Goal: Information Seeking & Learning: Learn about a topic

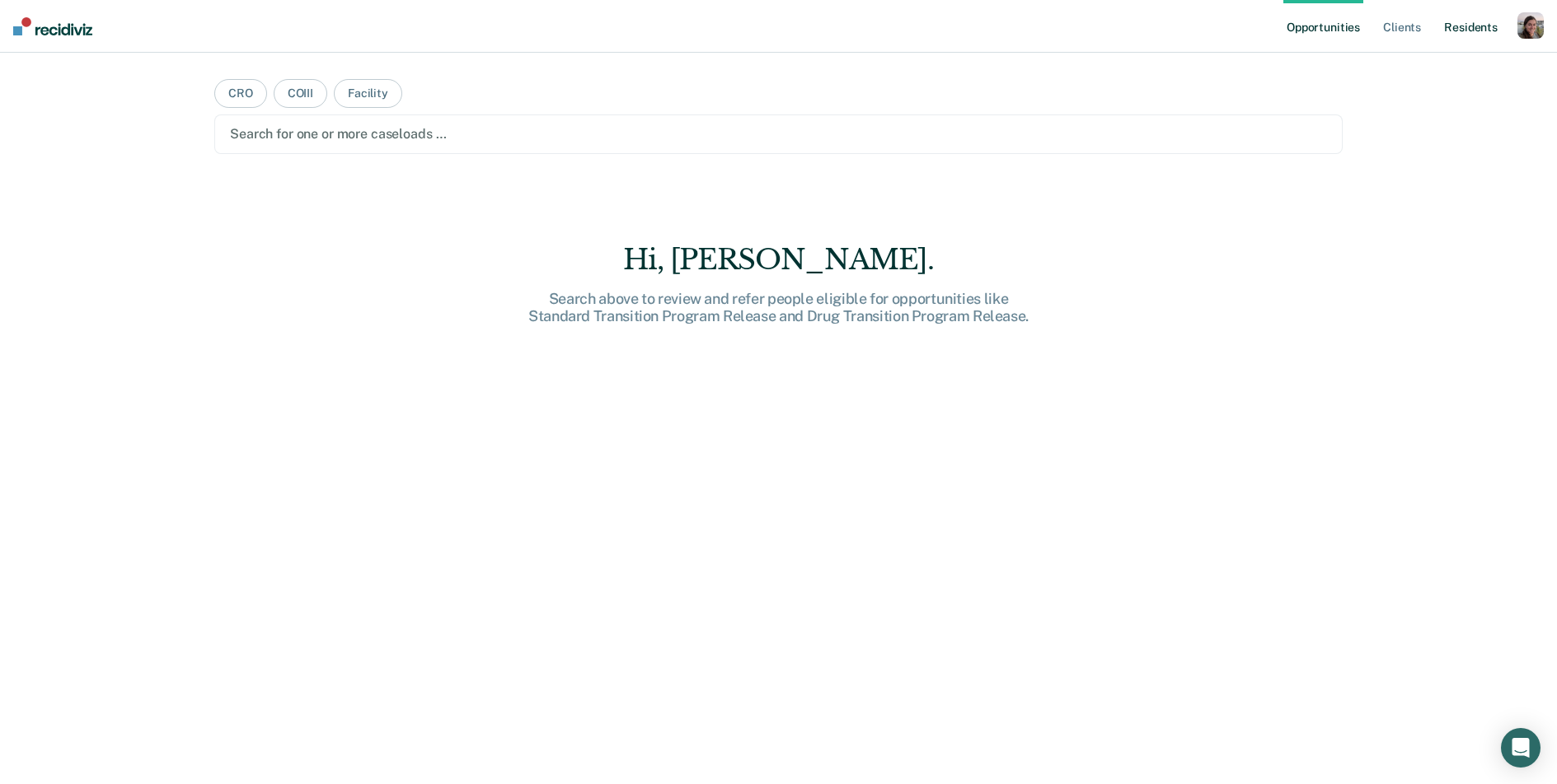
click at [1462, 27] on link "Resident s" at bounding box center [1471, 26] width 60 height 53
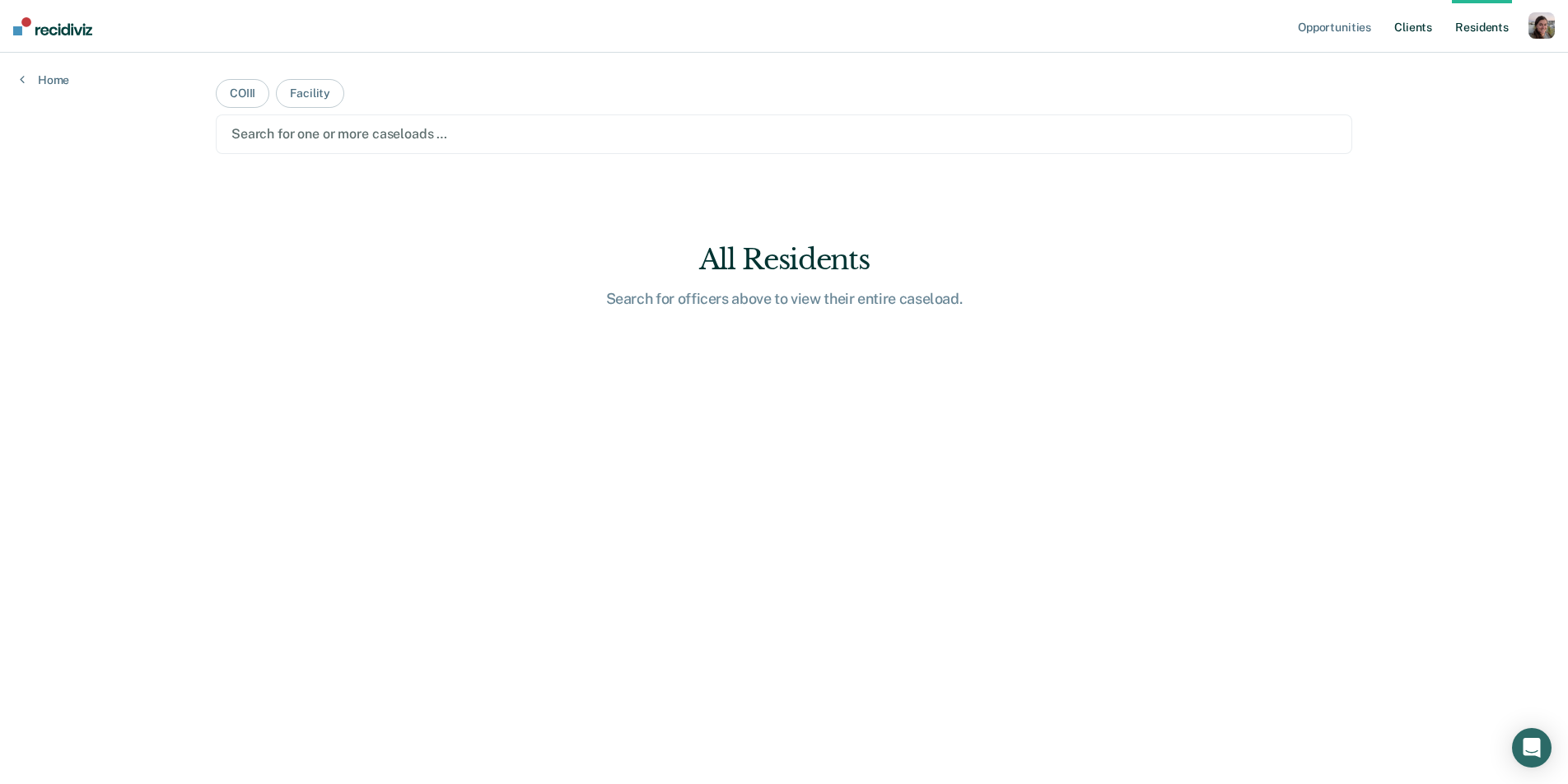
click at [1424, 27] on link "Client s" at bounding box center [1412, 26] width 44 height 53
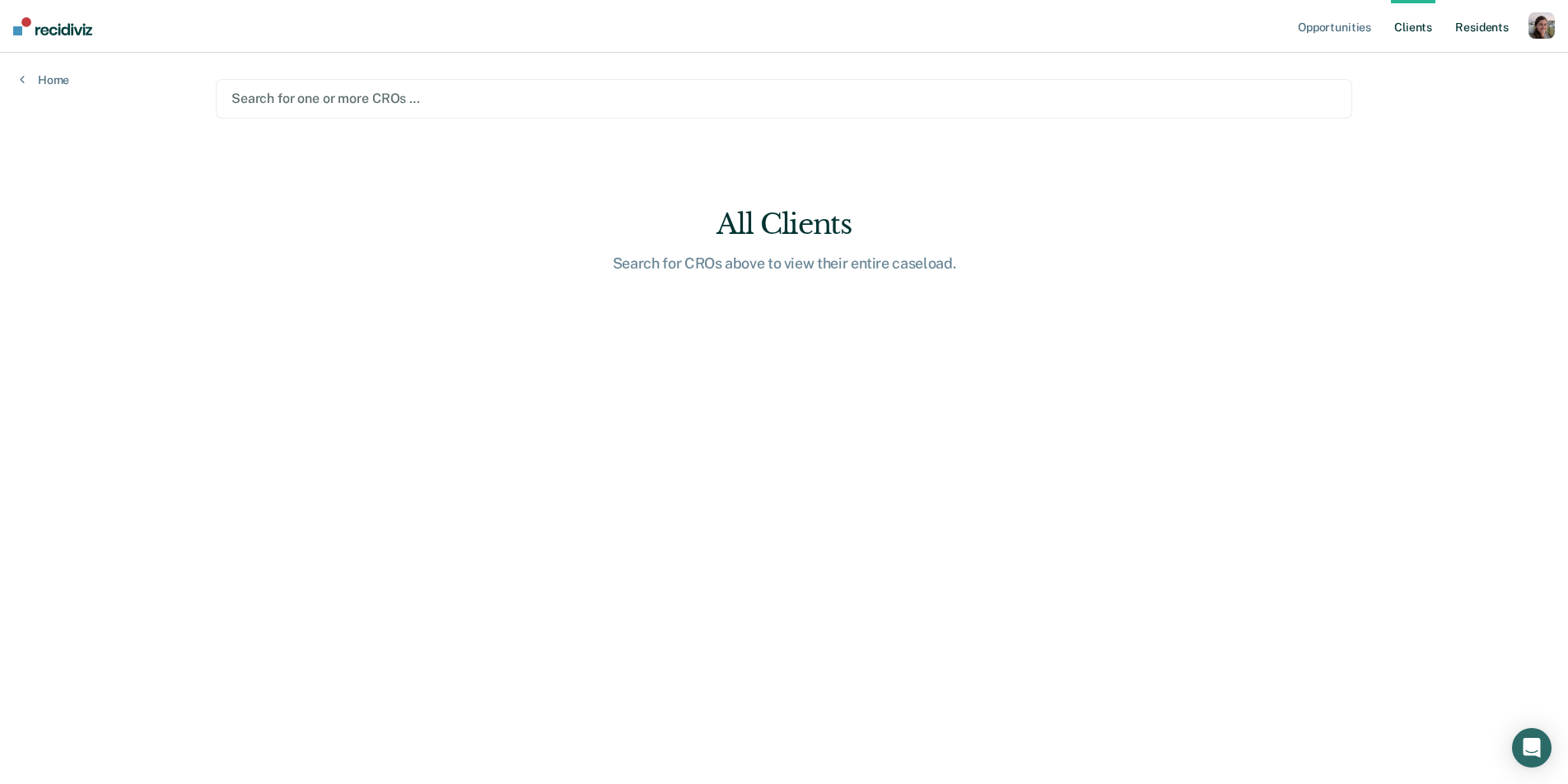
click at [1475, 27] on link "Resident s" at bounding box center [1482, 26] width 60 height 53
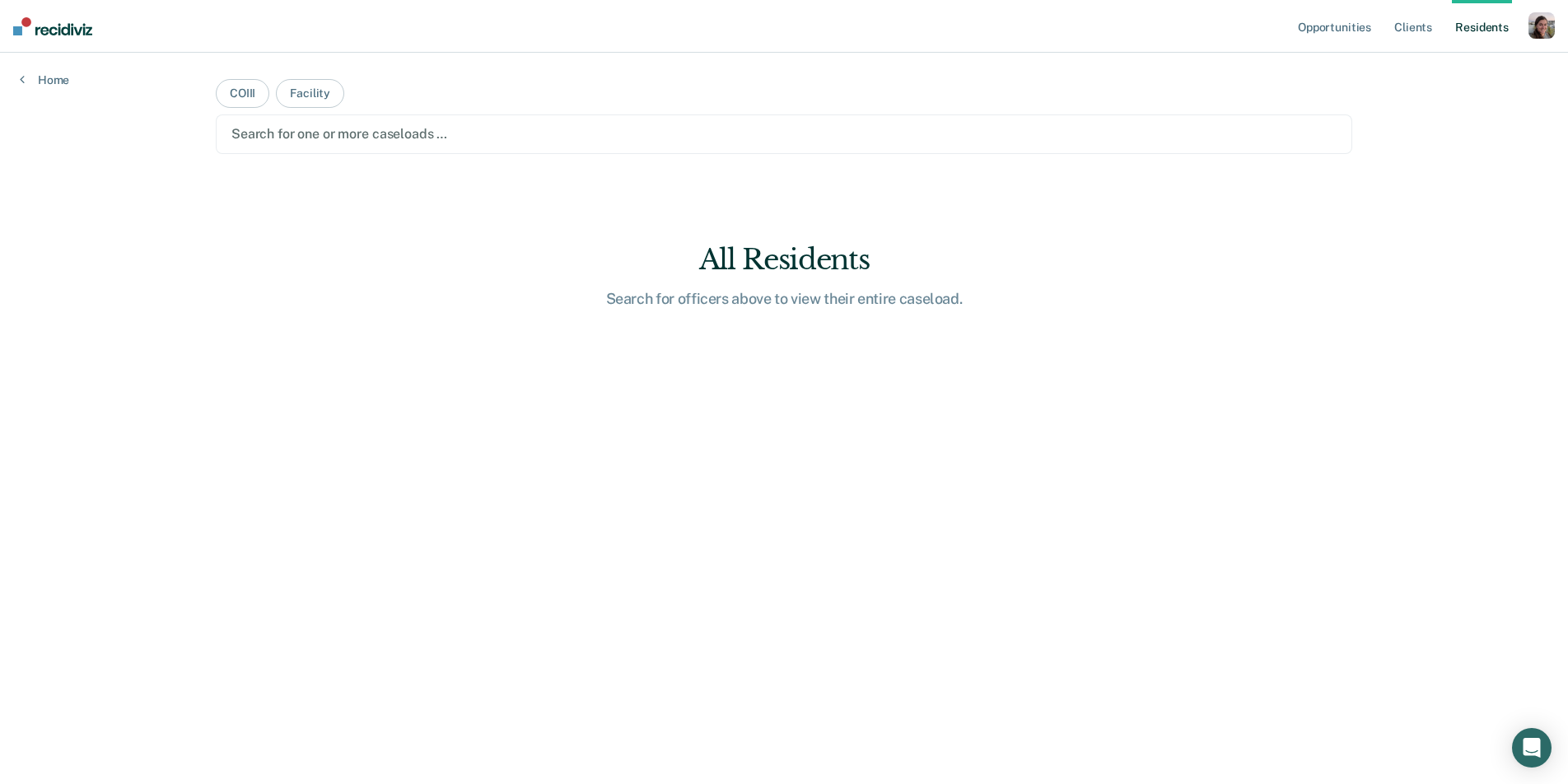
click at [1535, 34] on div "button" at bounding box center [1541, 25] width 26 height 26
click at [1427, 61] on link "Profile" at bounding box center [1476, 67] width 133 height 14
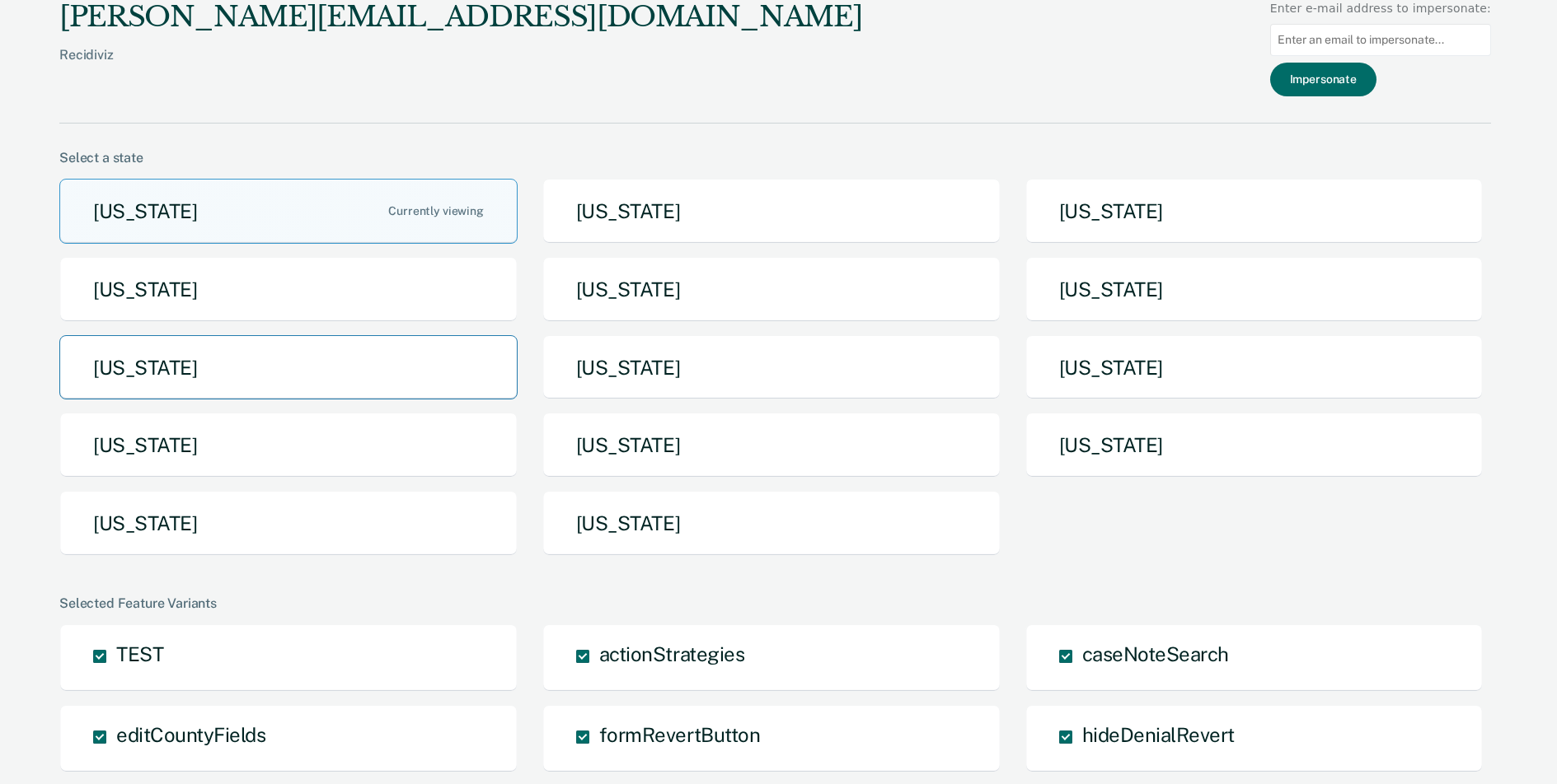
click at [309, 373] on button "[US_STATE]" at bounding box center [288, 368] width 458 height 65
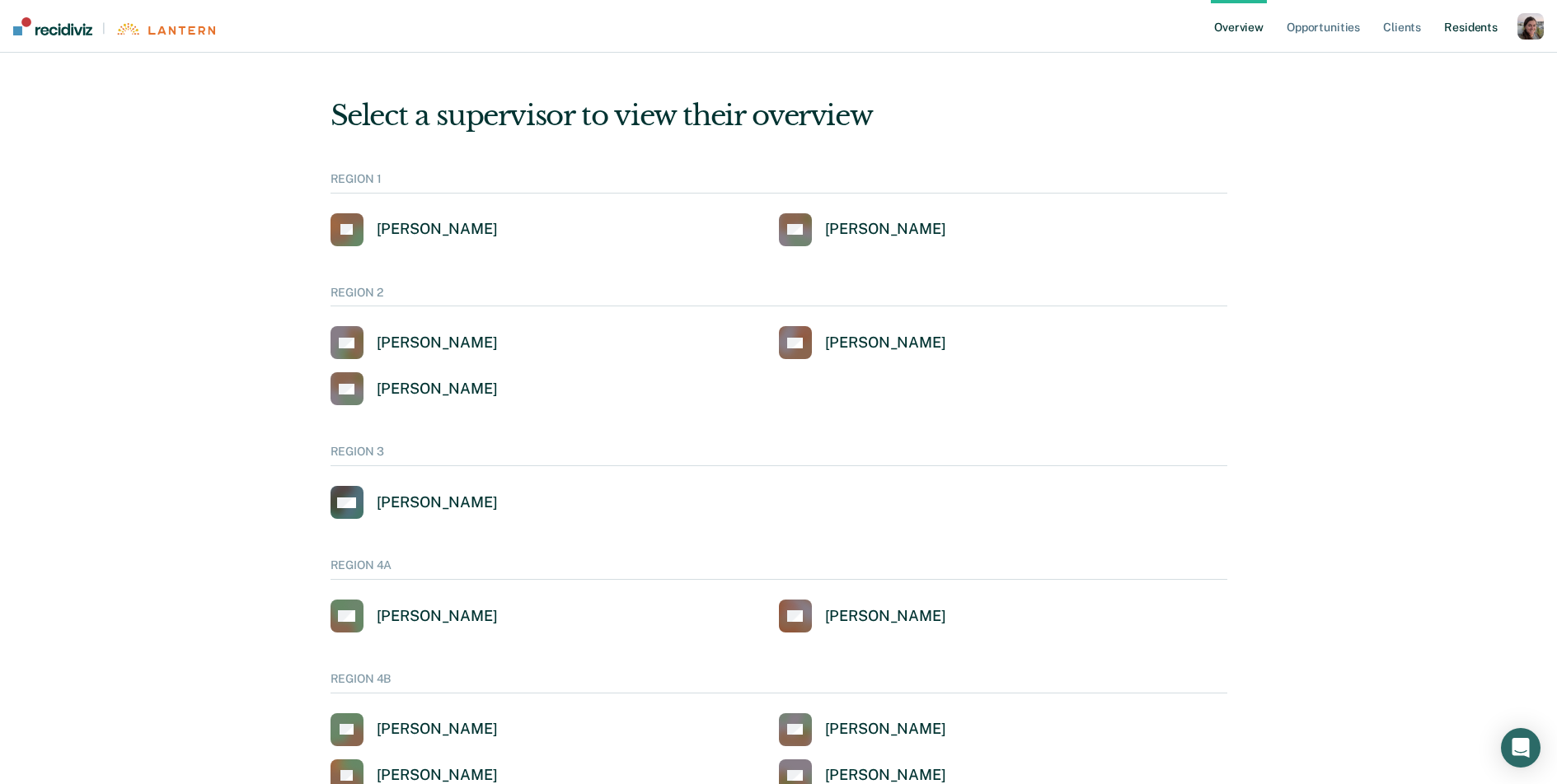
click at [1458, 27] on link "Resident s" at bounding box center [1471, 26] width 60 height 53
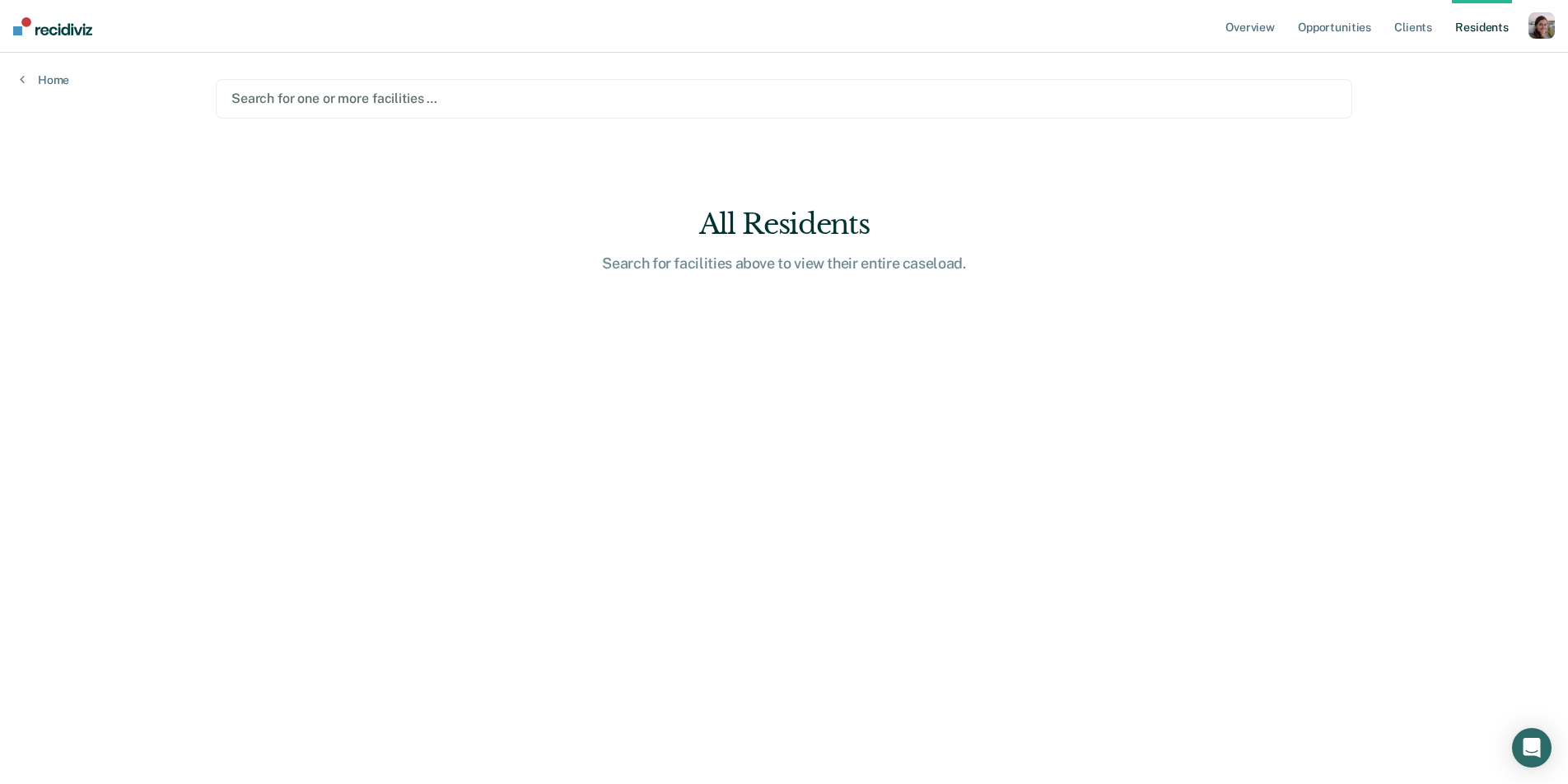
click at [558, 102] on div at bounding box center [784, 98] width 1106 height 19
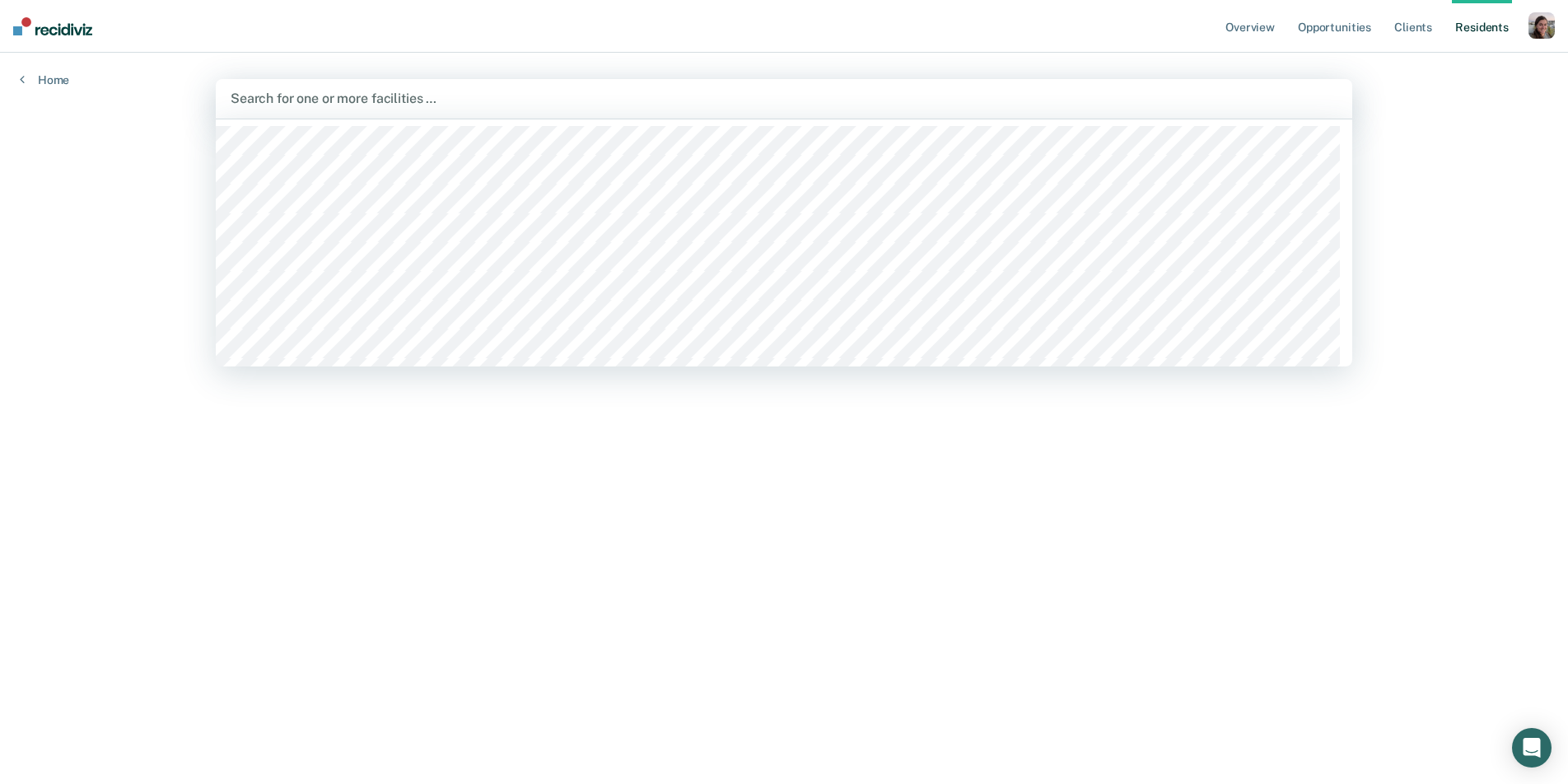
drag, startPoint x: 993, startPoint y: 61, endPoint x: 1216, endPoint y: 39, distance: 224.1
click at [998, 60] on main "[PERSON_NAME][GEOGRAPHIC_DATA], 1 of 28. 28 results available. Use Up and Down …" at bounding box center [784, 399] width 1176 height 692
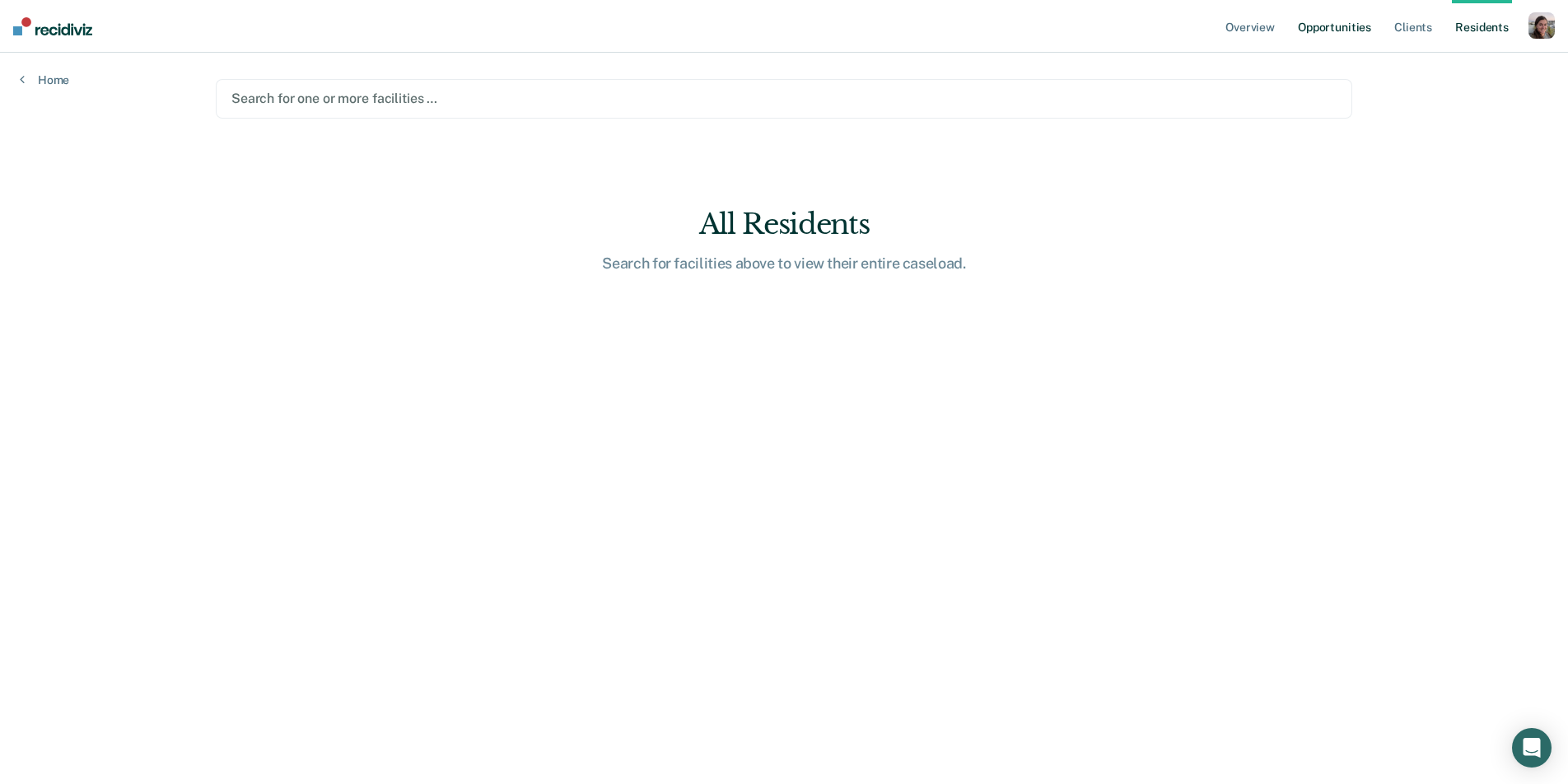
click at [1322, 24] on link "Opportunities" at bounding box center [1334, 26] width 80 height 53
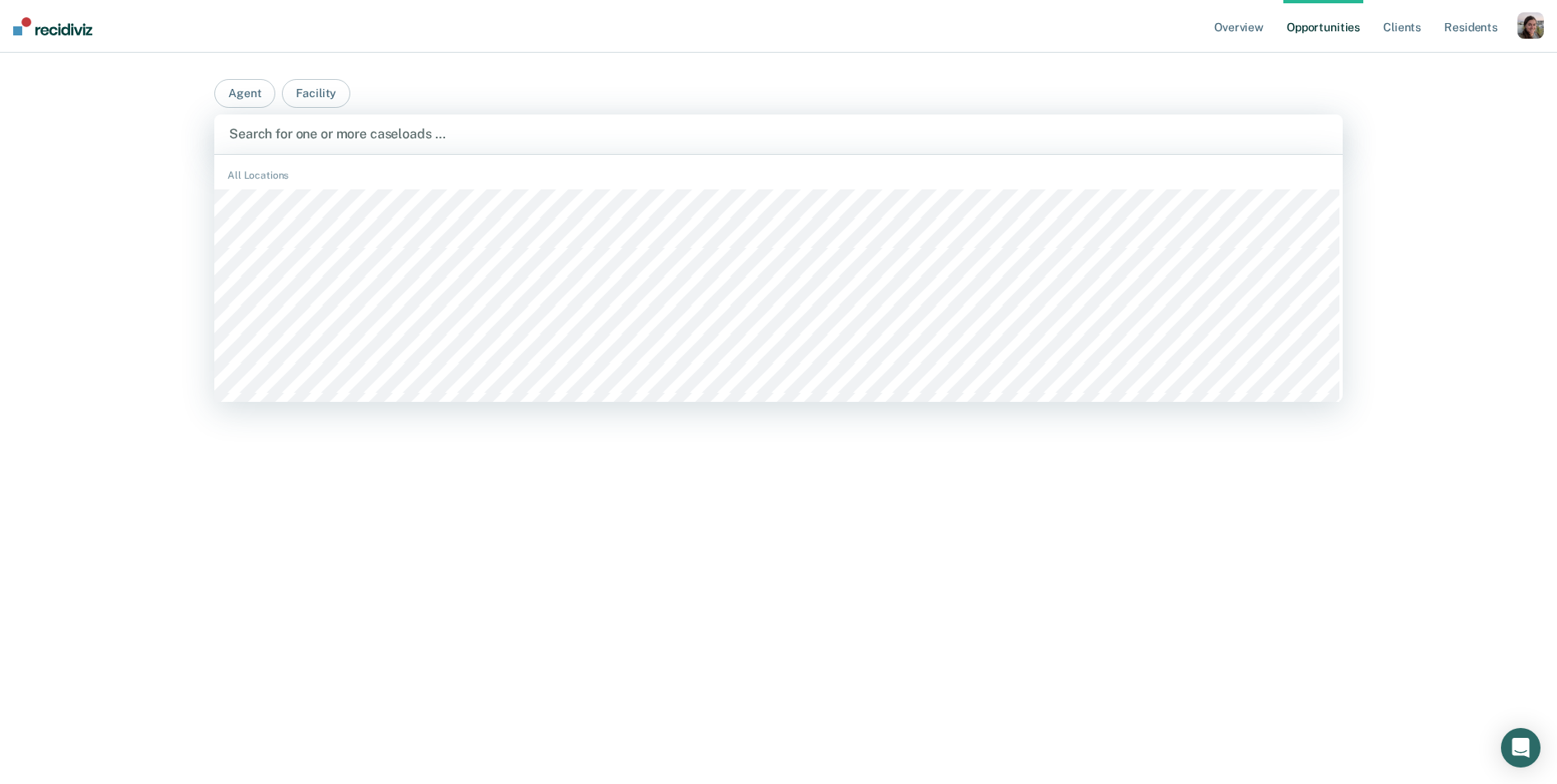
click at [506, 138] on div at bounding box center [778, 133] width 1098 height 19
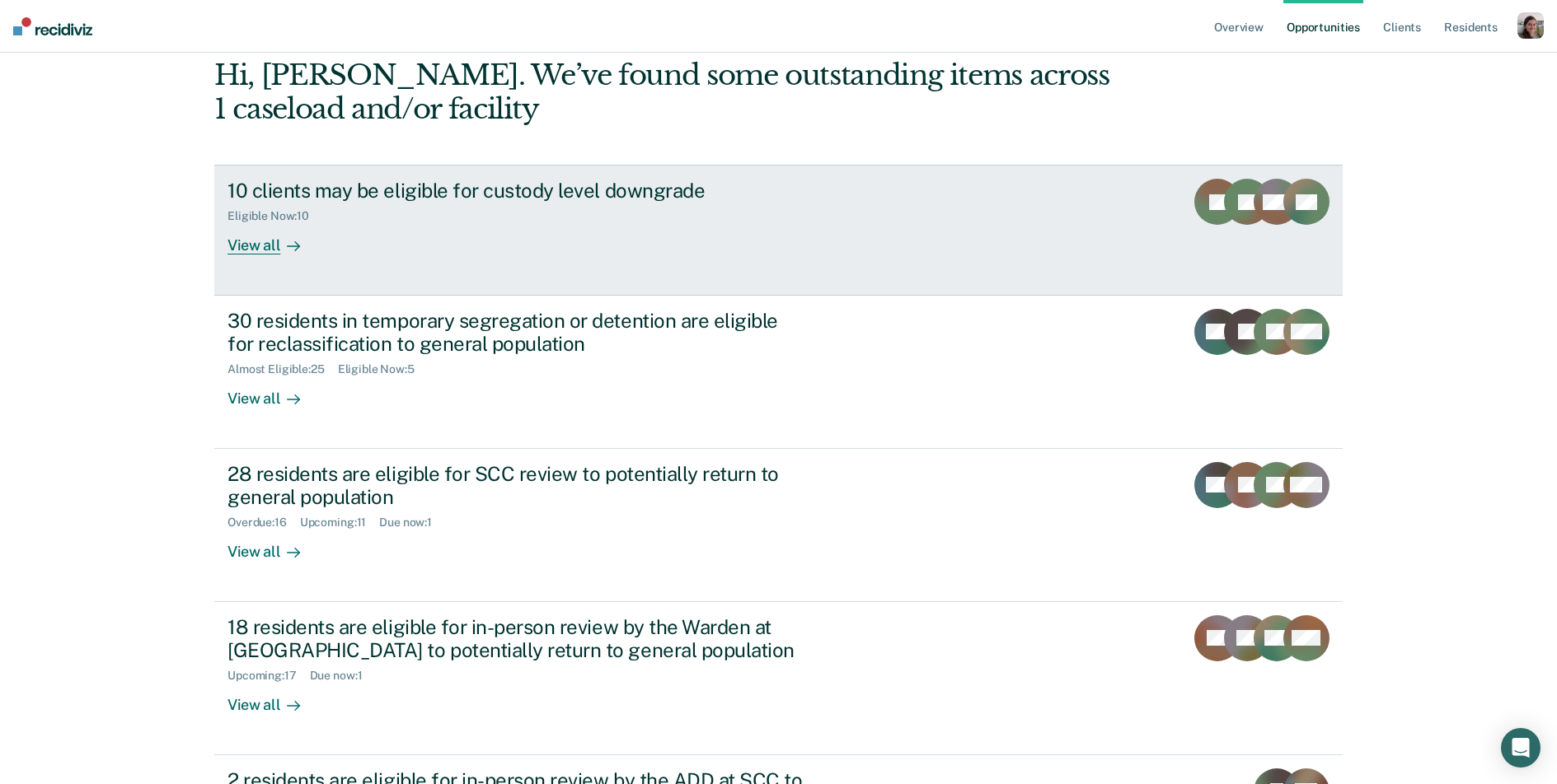
scroll to position [113, 0]
click at [264, 245] on div "View all" at bounding box center [273, 241] width 93 height 32
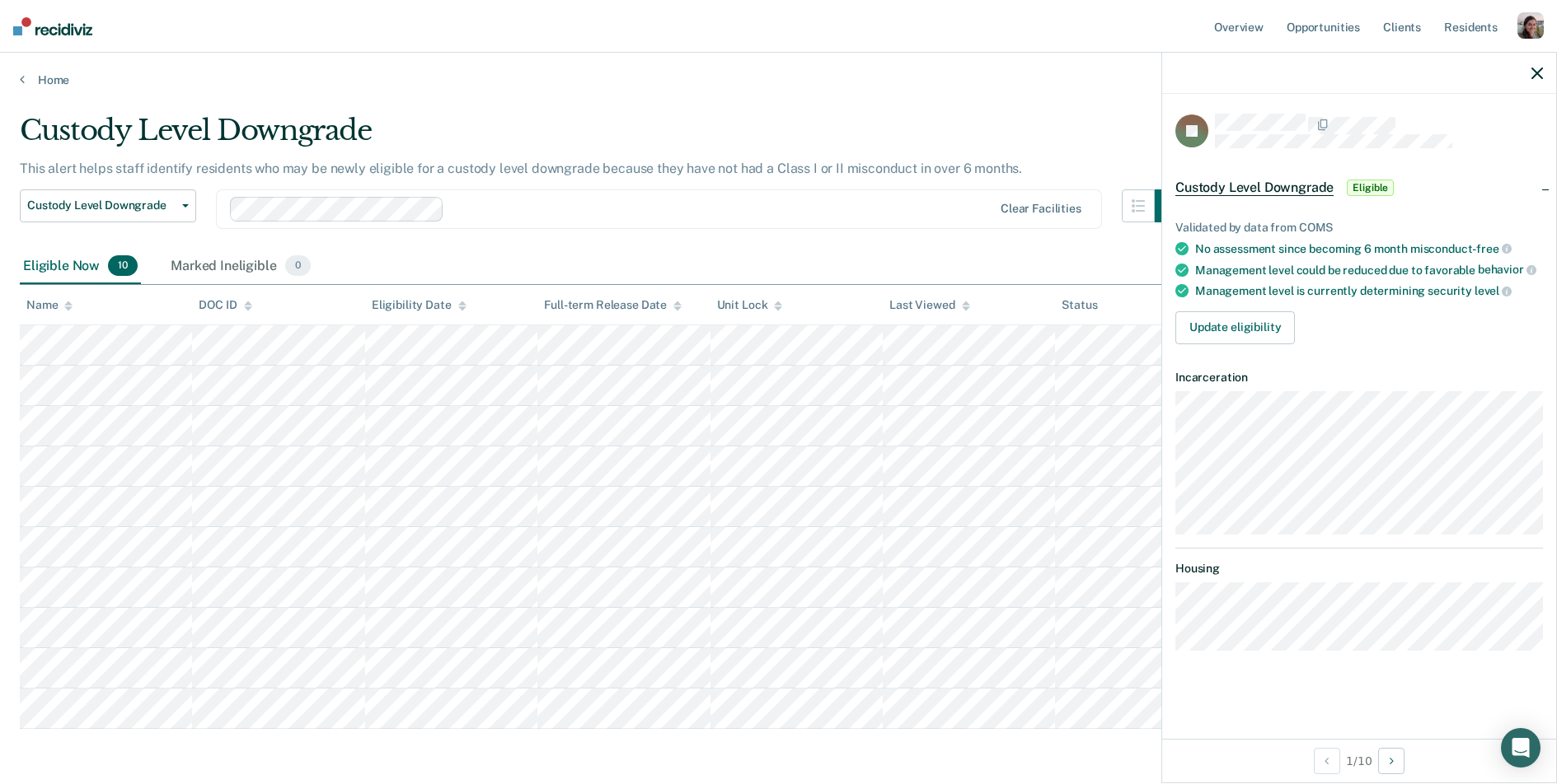
click at [1232, 247] on div "No assessment since becoming 6 month misconduct-free" at bounding box center [1369, 248] width 348 height 14
drag, startPoint x: 1271, startPoint y: 264, endPoint x: 1502, endPoint y: 261, distance: 231.0
click at [1506, 263] on div "Management level could be reduced due to favorable behavior" at bounding box center [1369, 270] width 348 height 14
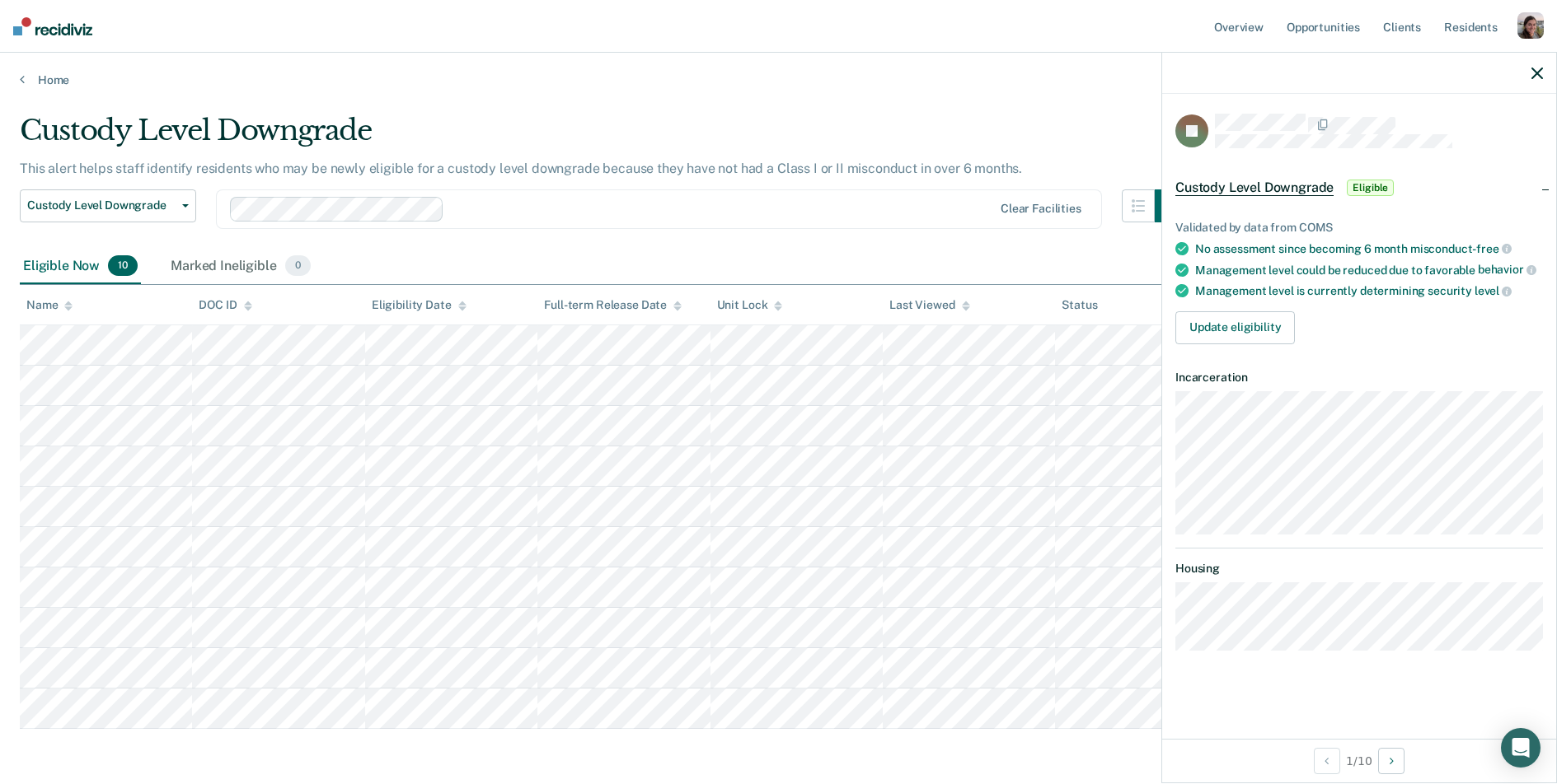
click at [1490, 268] on span "behavior" at bounding box center [1507, 269] width 58 height 13
click at [1343, 285] on div "Management level is currently determining security level" at bounding box center [1369, 290] width 348 height 14
drag, startPoint x: 1186, startPoint y: 377, endPoint x: 1323, endPoint y: 534, distance: 208.4
click at [1323, 534] on article "JP Custody Level Downgrade Eligible Validated by data from COMS No assessment s…" at bounding box center [1359, 381] width 368 height 537
click at [1324, 534] on article "JP Custody Level Downgrade Eligible Validated by data from COMS No assessment s…" at bounding box center [1359, 381] width 368 height 537
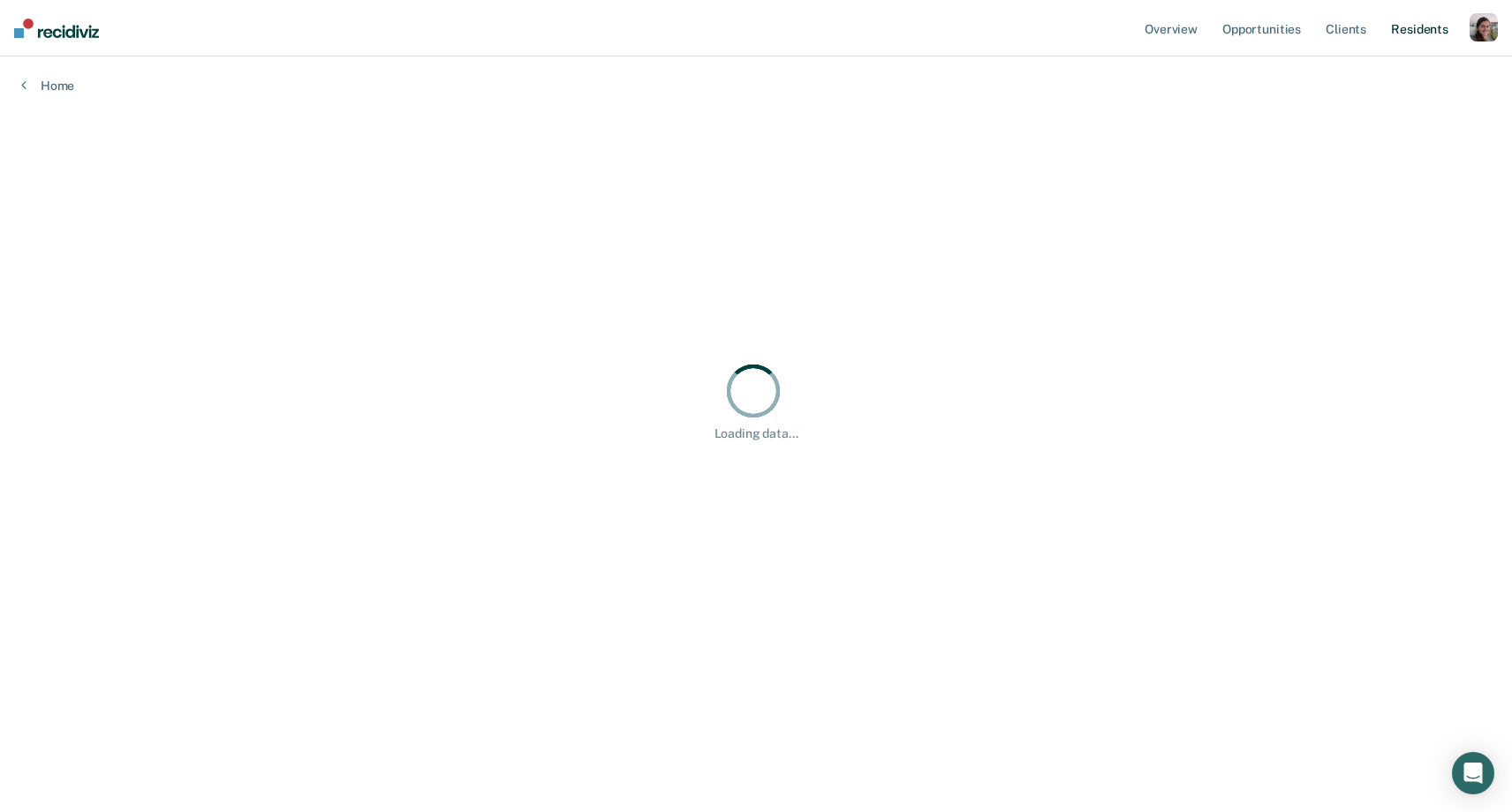
click at [1396, 33] on link "Resident s" at bounding box center [1419, 28] width 65 height 57
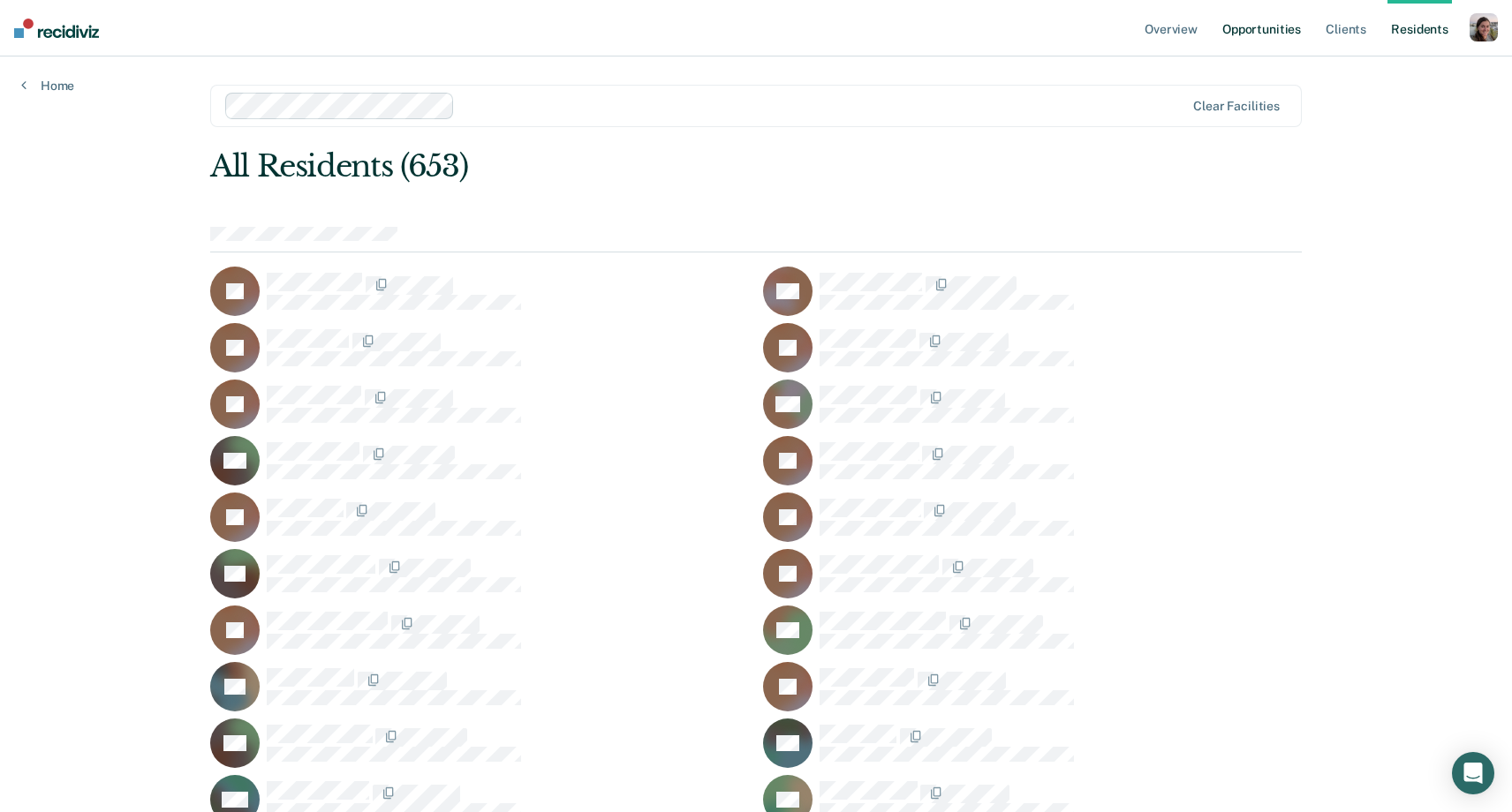
click at [1249, 30] on link "Opportunities" at bounding box center [1260, 28] width 86 height 57
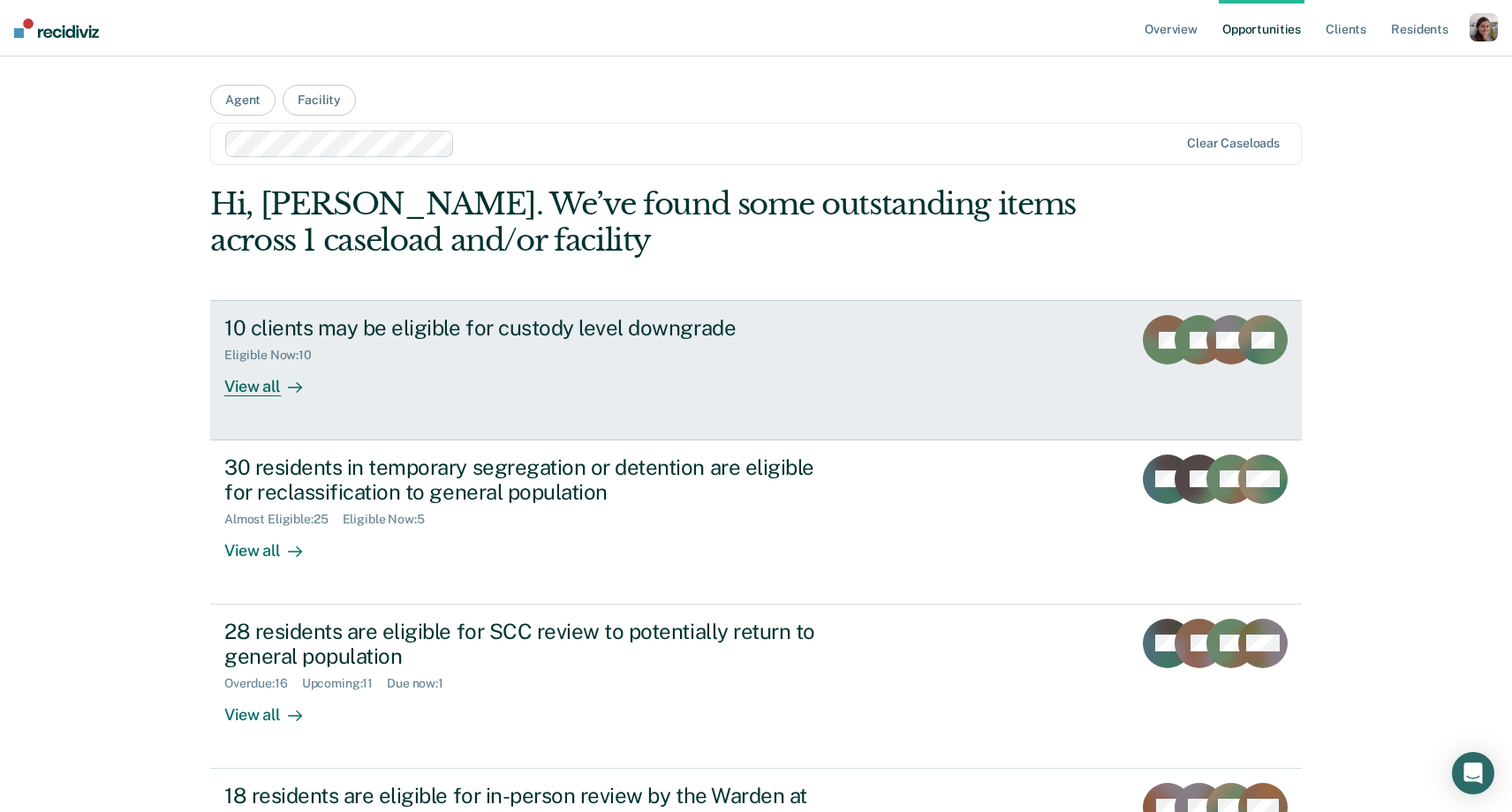
click at [264, 380] on div "View all" at bounding box center [274, 380] width 99 height 35
